Goal: Task Accomplishment & Management: Manage account settings

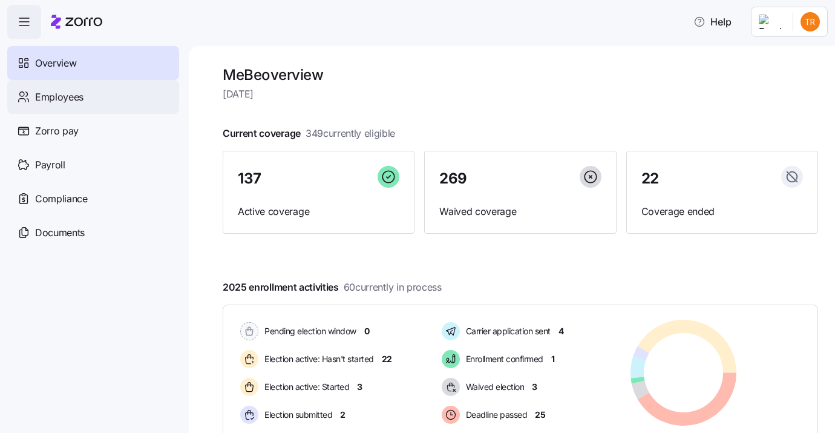
click at [90, 92] on div "Employees" at bounding box center [93, 97] width 172 height 34
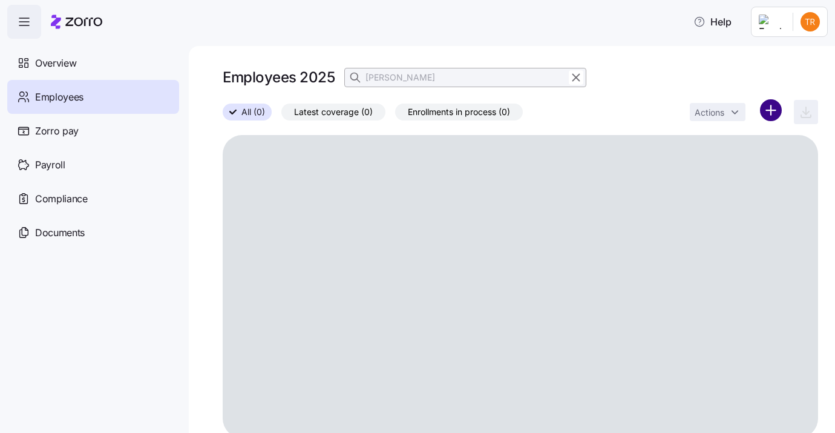
click at [765, 107] on html "Help Overview Employees Zorro pay Payroll Compliance Documents Employees 2025 s…" at bounding box center [417, 212] width 835 height 425
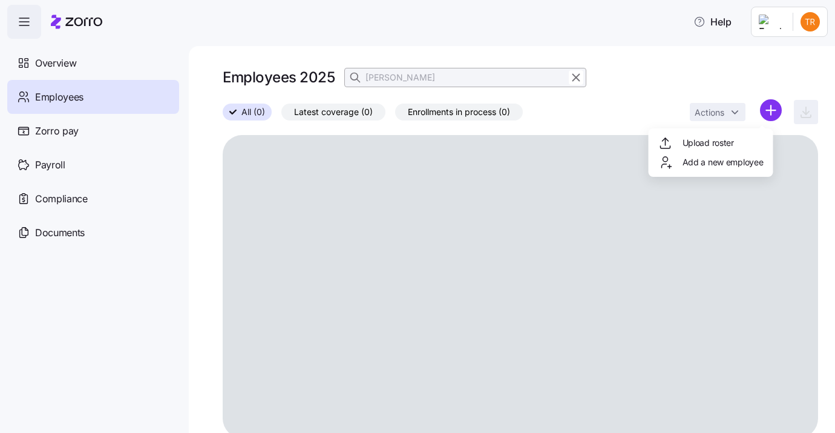
click at [694, 143] on div "Upload roster Add a new employee" at bounding box center [711, 152] width 125 height 48
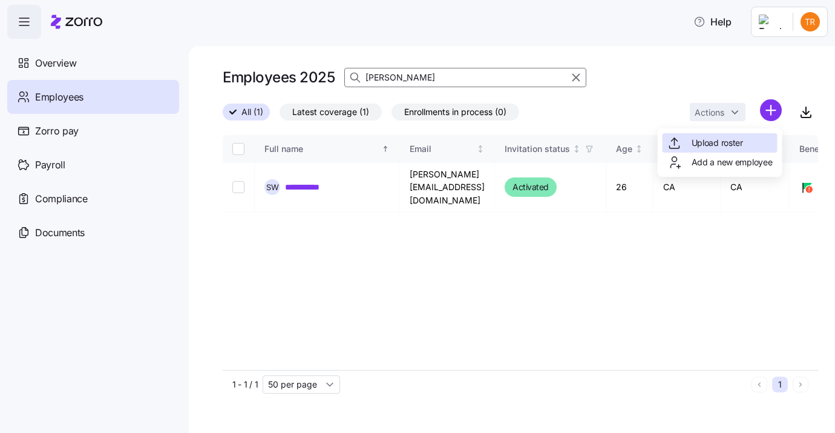
click at [698, 140] on span "Upload roster" at bounding box center [716, 143] width 51 height 12
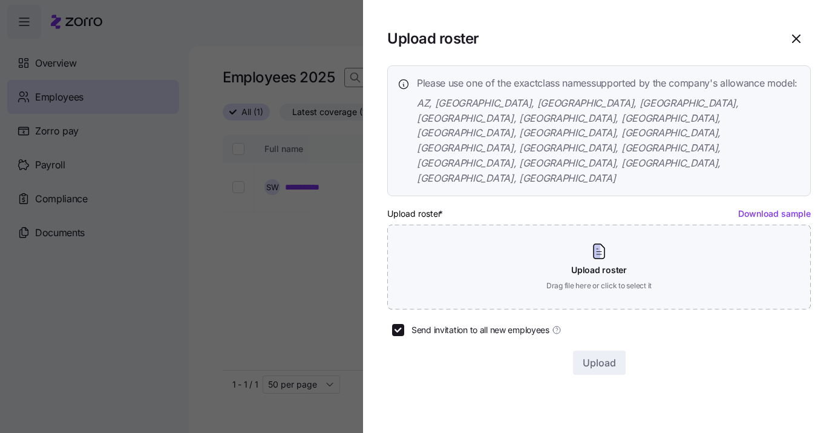
click at [762, 208] on link "Download sample" at bounding box center [774, 213] width 73 height 10
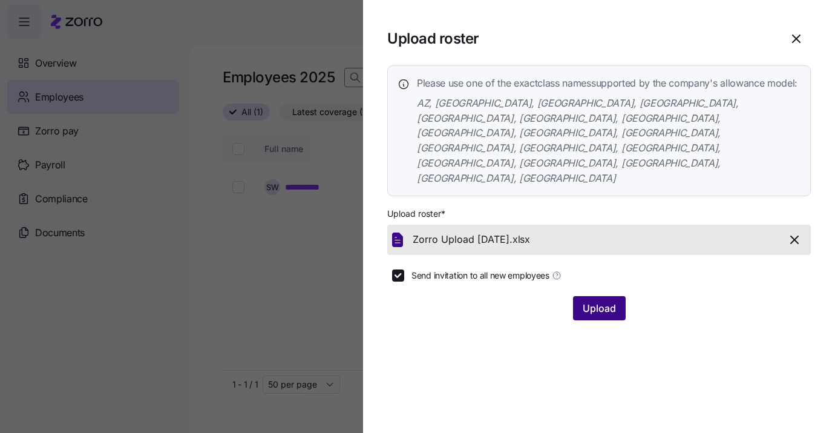
click at [606, 301] on span "Upload" at bounding box center [599, 308] width 33 height 15
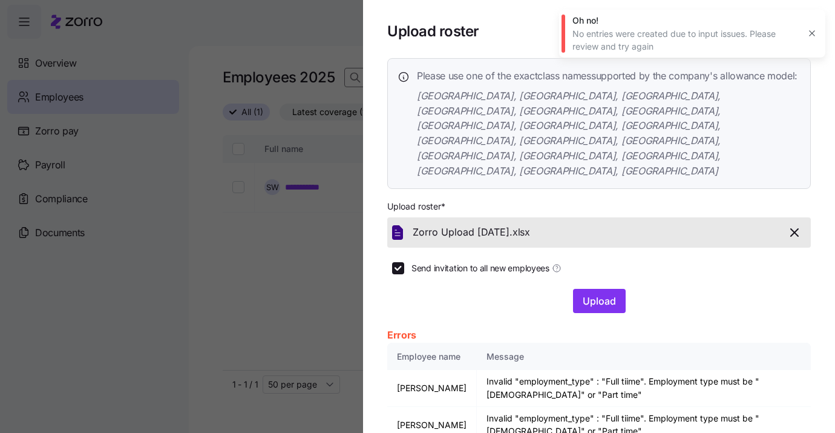
scroll to position [7, 0]
click at [790, 225] on icon "button" at bounding box center [794, 232] width 15 height 15
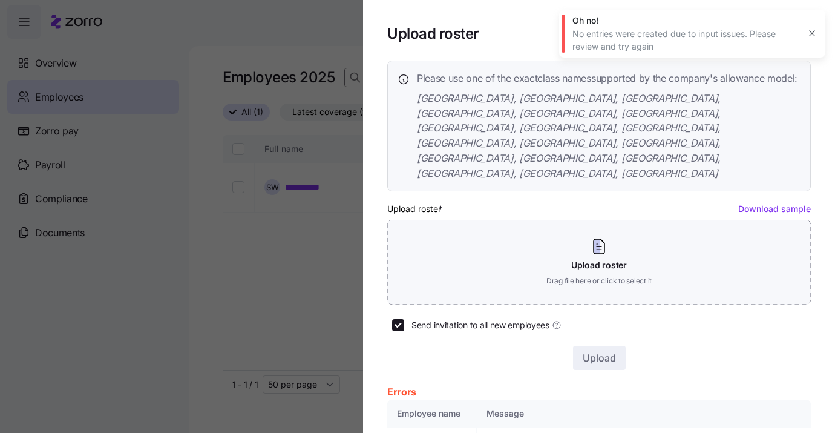
scroll to position [0, 0]
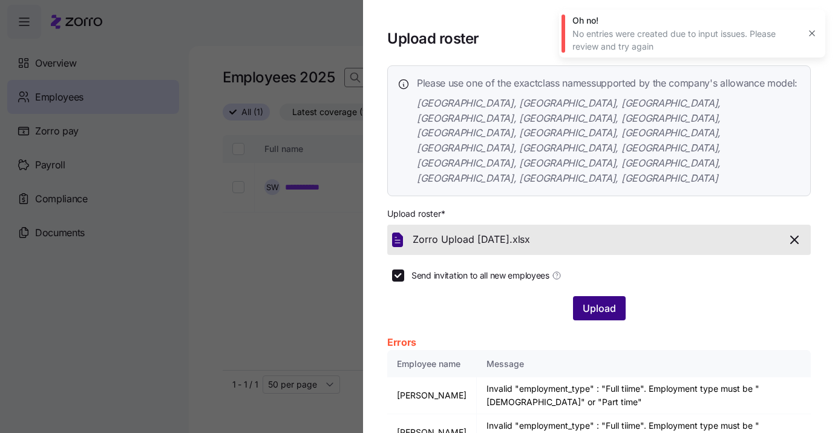
click at [602, 301] on span "Upload" at bounding box center [599, 308] width 33 height 15
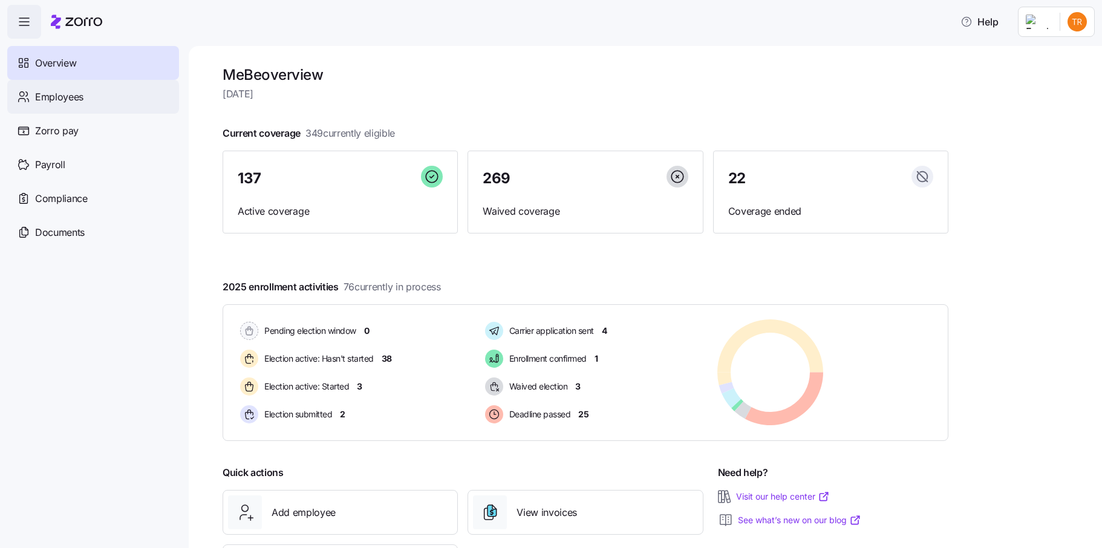
click at [93, 101] on div "Employees" at bounding box center [93, 97] width 172 height 34
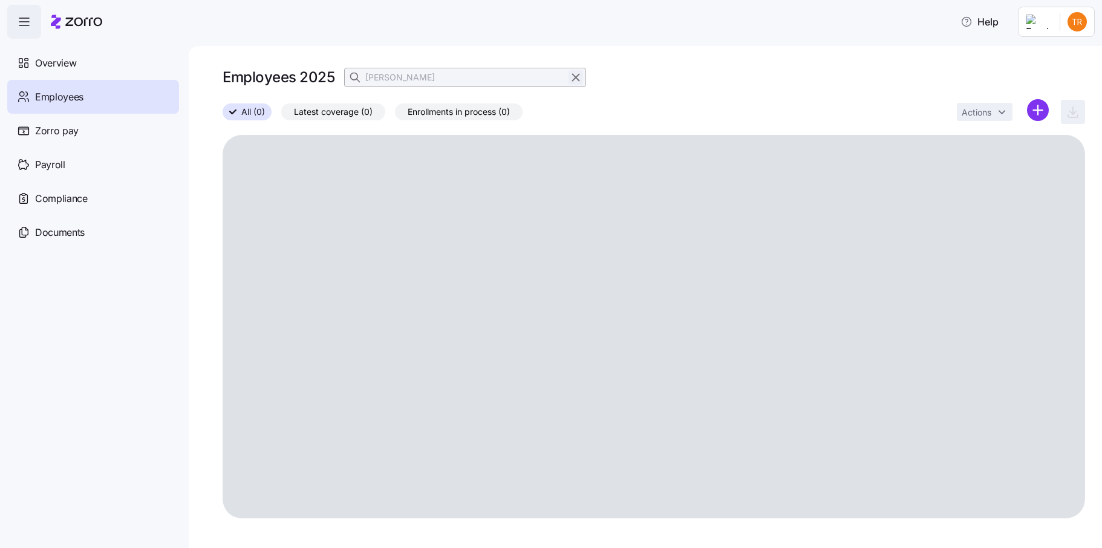
click at [575, 76] on icon "button" at bounding box center [575, 77] width 13 height 15
click at [352, 75] on icon "button" at bounding box center [356, 77] width 12 height 12
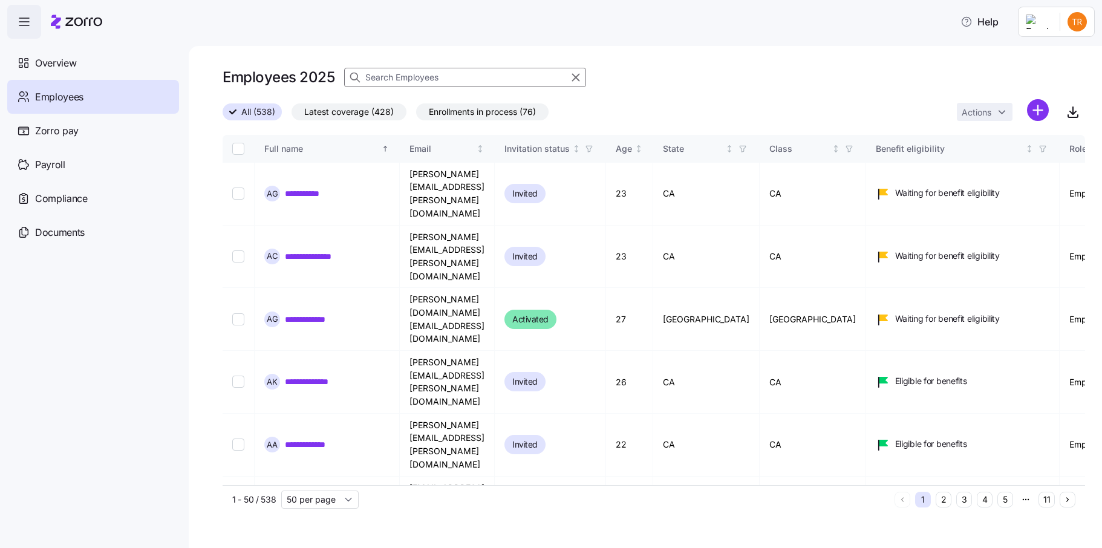
click at [391, 77] on input at bounding box center [465, 77] width 242 height 19
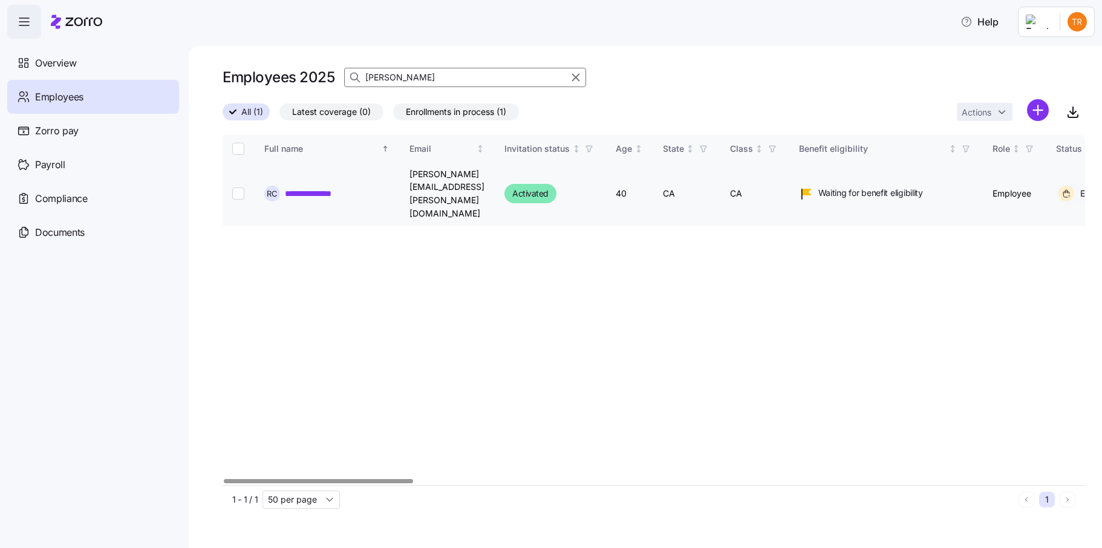
type input "[PERSON_NAME]"
click at [239, 188] on input "Select record 1" at bounding box center [238, 194] width 12 height 12
checkbox input "true"
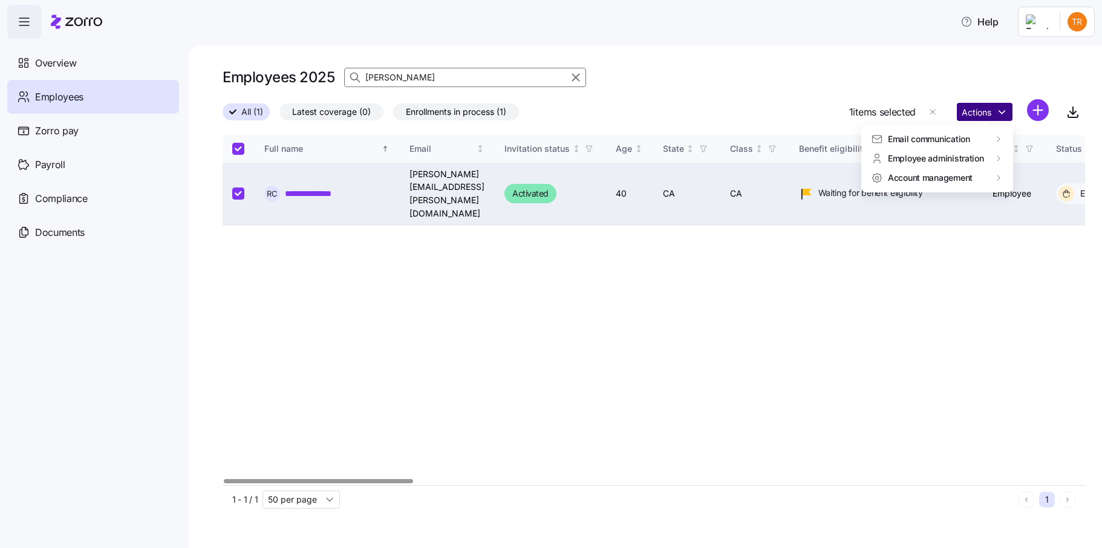
click at [989, 113] on html "**********" at bounding box center [551, 270] width 1102 height 541
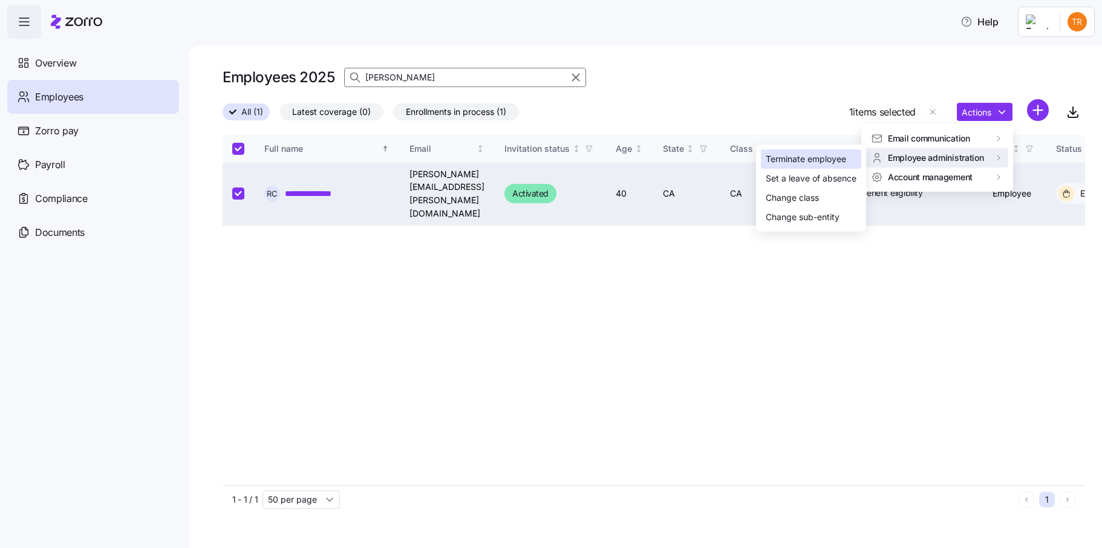
click at [825, 159] on div "Terminate employee" at bounding box center [806, 158] width 80 height 13
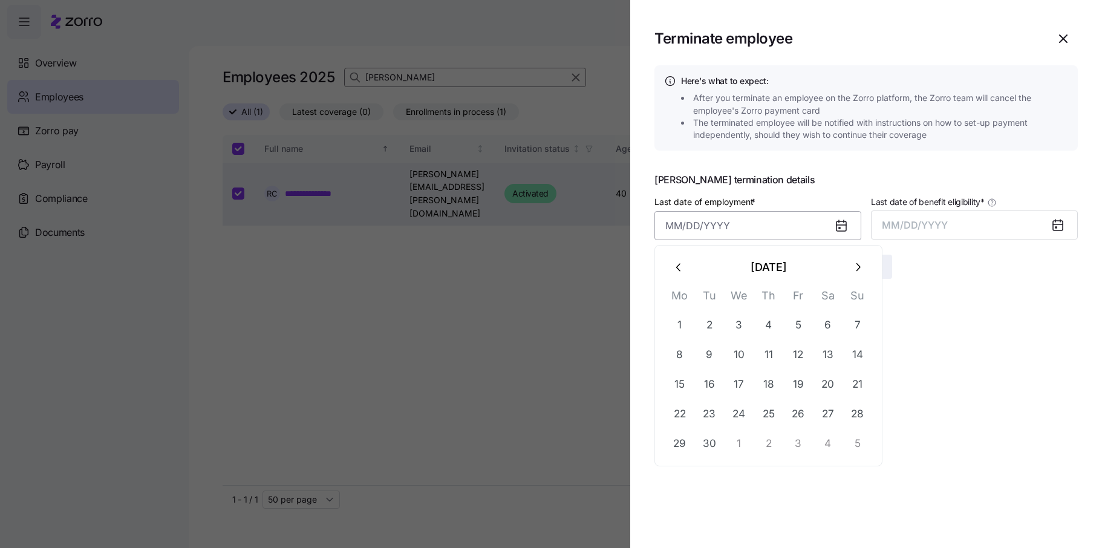
click at [829, 230] on input "Last date of employment *" at bounding box center [758, 225] width 207 height 29
click at [711, 387] on button "16" at bounding box center [709, 384] width 29 height 29
type input "[DATE]"
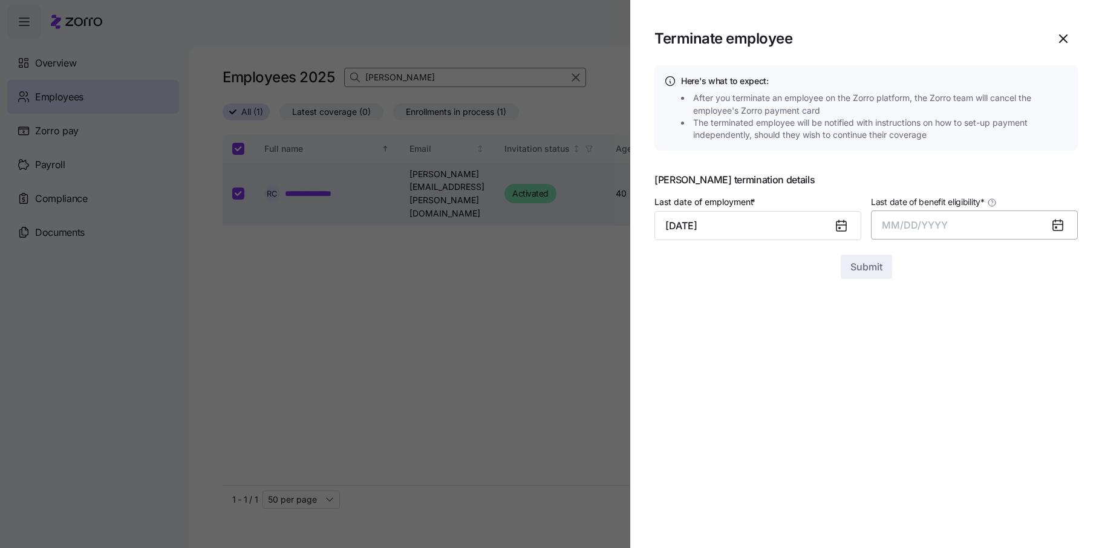
click at [927, 230] on span "MM/DD/YYYY" at bounding box center [915, 225] width 66 height 12
click at [1053, 355] on button "Sep" at bounding box center [1054, 360] width 69 height 29
click at [867, 262] on span "Submit" at bounding box center [867, 267] width 32 height 15
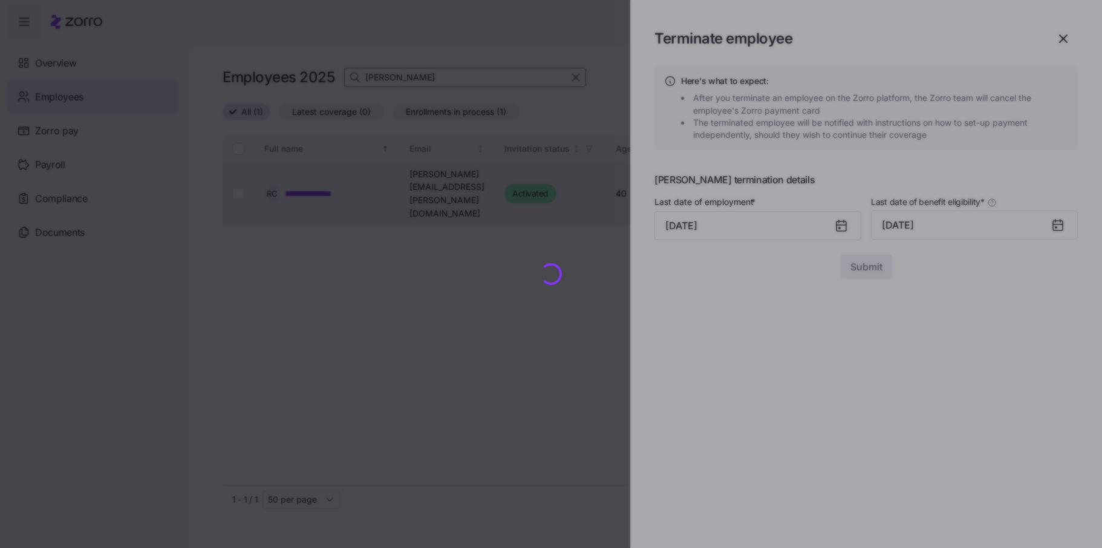
checkbox input "false"
